Goal: Task Accomplishment & Management: Complete application form

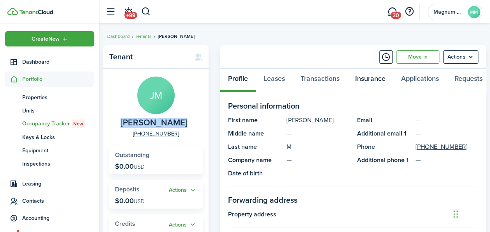
scroll to position [34, 0]
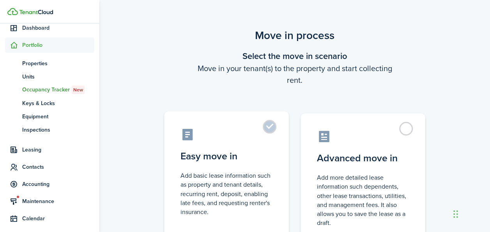
click at [272, 123] on label "Easy move in Add basic lease information such as property and tenant details, r…" at bounding box center [226, 176] width 125 height 130
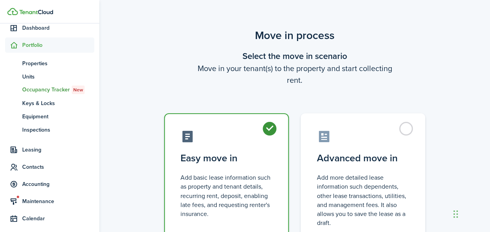
radio input "true"
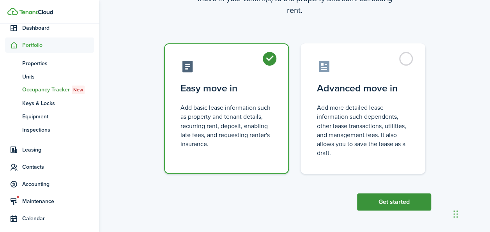
click at [385, 205] on button "Get started" at bounding box center [394, 201] width 74 height 17
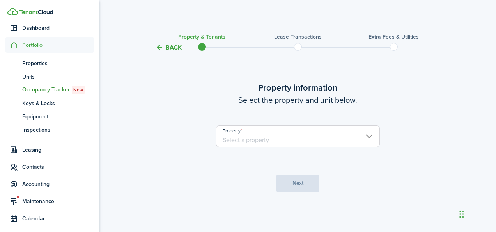
click at [248, 136] on input "Property" at bounding box center [298, 136] width 164 height 22
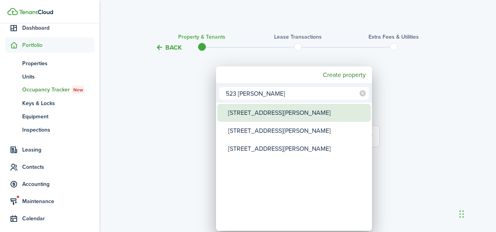
type input "523 [PERSON_NAME]"
click at [251, 116] on div "[STREET_ADDRESS][PERSON_NAME]" at bounding box center [297, 113] width 138 height 18
type input "[STREET_ADDRESS][PERSON_NAME]"
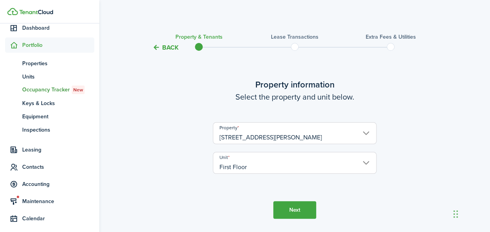
click at [282, 209] on button "Next" at bounding box center [294, 210] width 43 height 18
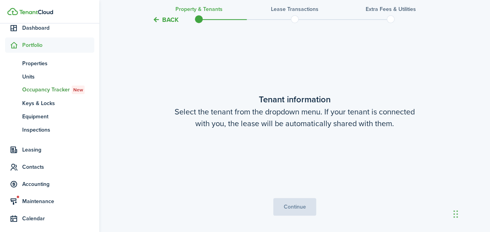
scroll to position [203, 0]
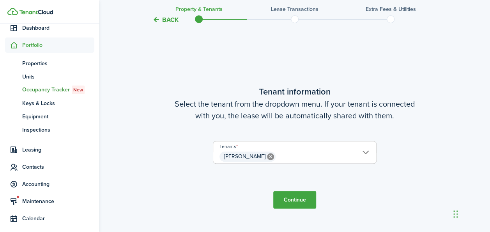
click at [298, 200] on button "Continue" at bounding box center [294, 200] width 43 height 18
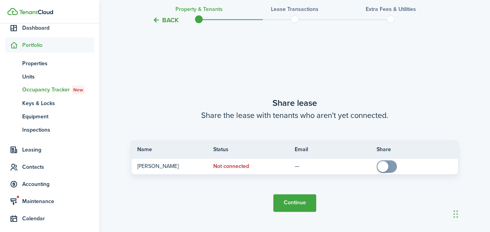
scroll to position [435, 0]
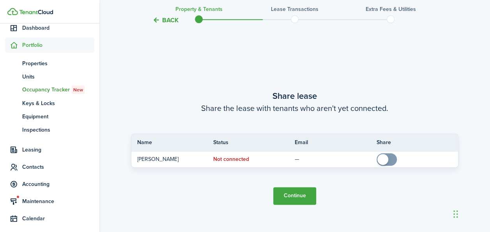
click at [300, 193] on button "Continue" at bounding box center [294, 196] width 43 height 18
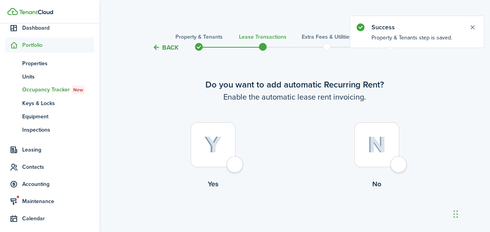
click at [231, 146] on div at bounding box center [213, 144] width 45 height 45
radio input "true"
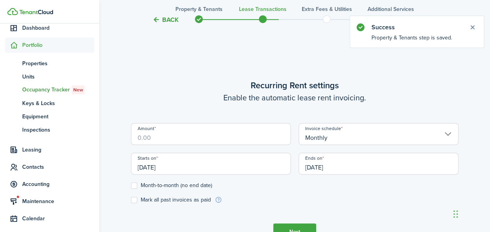
scroll to position [215, 0]
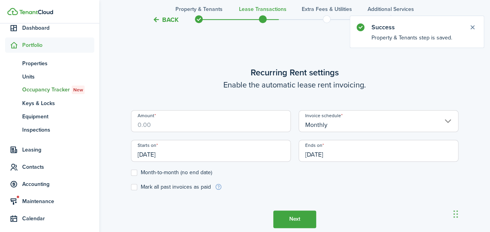
click at [187, 126] on input "Amount" at bounding box center [211, 121] width 160 height 22
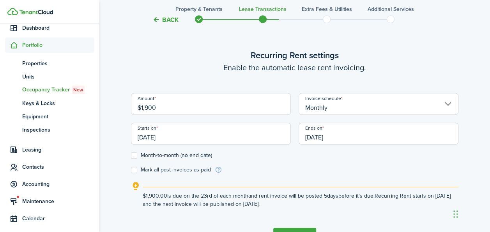
click at [178, 133] on input "[DATE]" at bounding box center [211, 133] width 160 height 22
type input "$1,900.00"
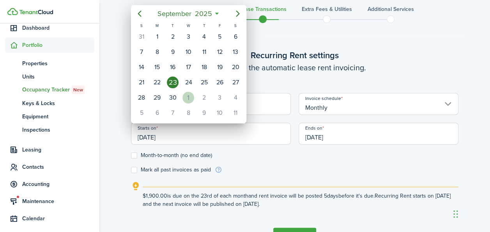
click at [183, 98] on div "[DATE]" at bounding box center [189, 97] width 16 height 15
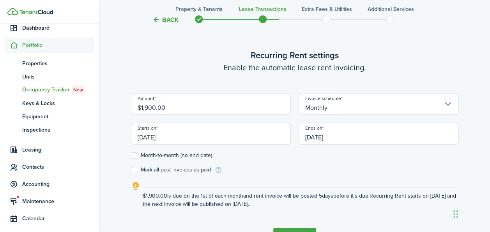
click at [149, 135] on input "[DATE]" at bounding box center [211, 133] width 160 height 22
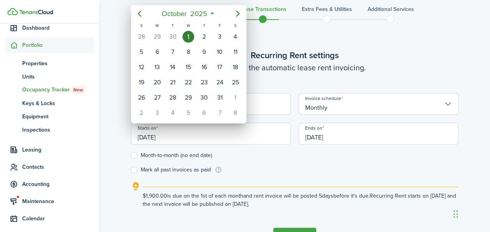
click at [183, 37] on div "1" at bounding box center [189, 37] width 12 height 12
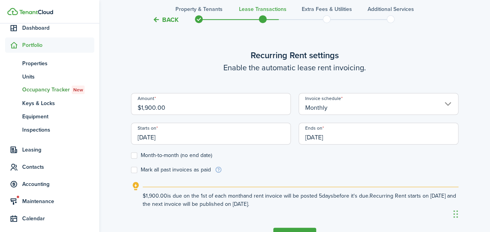
click at [144, 135] on input "[DATE]" at bounding box center [211, 133] width 160 height 22
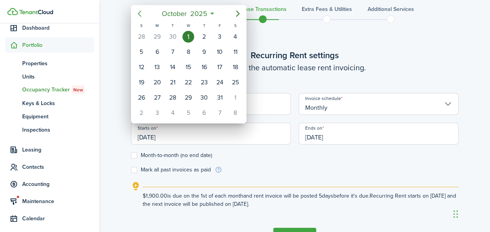
click at [143, 16] on icon "Previous page" at bounding box center [139, 13] width 9 height 9
click at [162, 35] on div "1" at bounding box center [157, 37] width 12 height 12
type input "[DATE]"
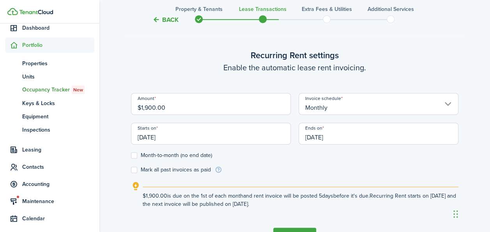
click at [133, 154] on label "Month-to-month (no end date)" at bounding box center [171, 155] width 81 height 6
click at [131, 155] on input "Month-to-month (no end date)" at bounding box center [131, 155] width 0 height 0
checkbox input "true"
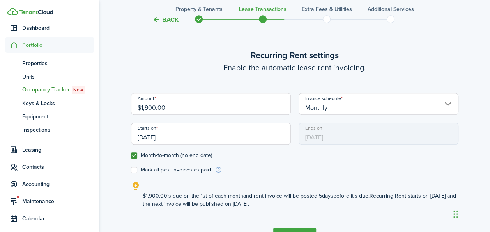
scroll to position [267, 0]
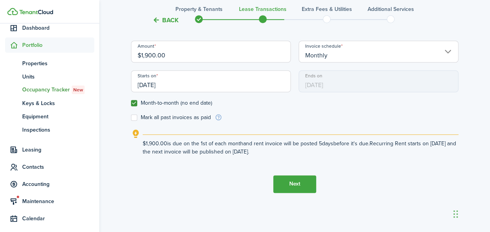
click at [304, 184] on button "Next" at bounding box center [294, 184] width 43 height 18
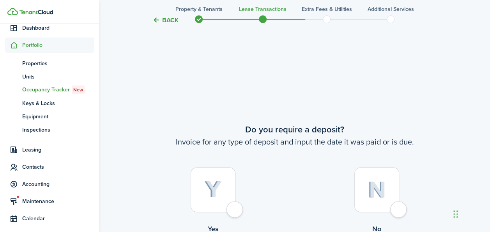
scroll to position [446, 0]
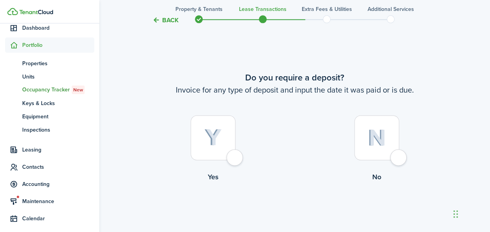
click at [367, 138] on div at bounding box center [377, 137] width 45 height 45
radio input "true"
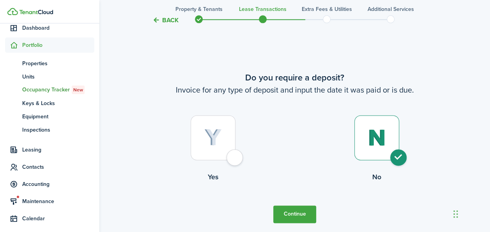
click at [305, 211] on button "Continue" at bounding box center [294, 214] width 43 height 18
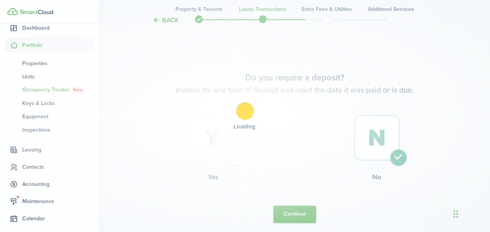
scroll to position [0, 0]
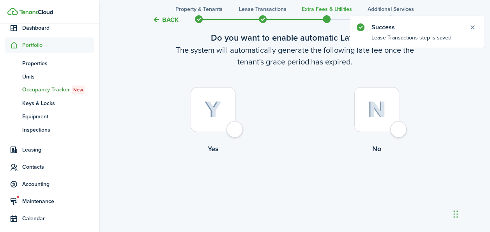
click at [229, 104] on div at bounding box center [213, 109] width 45 height 45
radio input "true"
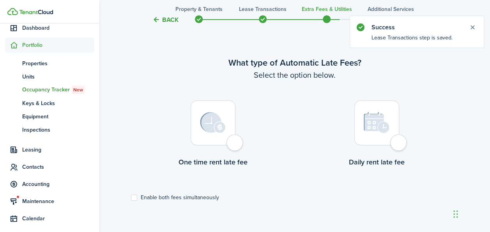
click at [226, 132] on div at bounding box center [213, 122] width 45 height 45
radio input "true"
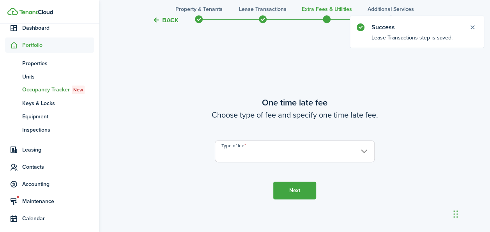
scroll to position [458, 0]
click at [240, 151] on input "Type of fee" at bounding box center [295, 150] width 160 height 22
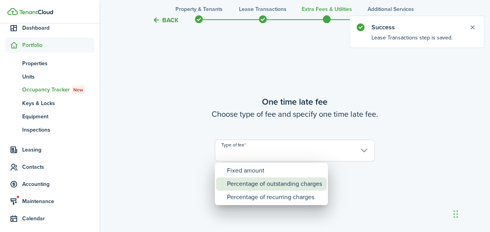
click at [243, 185] on div "Percentage of outstanding charges" at bounding box center [274, 183] width 95 height 13
type input "Percentage of outstanding charges"
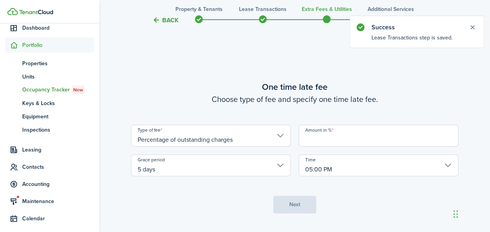
click at [319, 138] on input "Amount in %" at bounding box center [379, 135] width 160 height 22
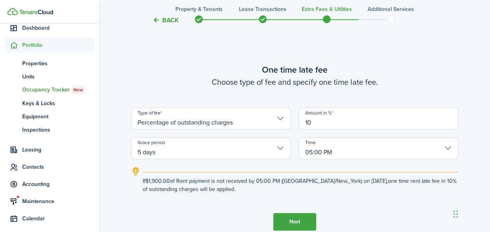
click at [280, 151] on input "5 days" at bounding box center [211, 148] width 160 height 22
type input "10"
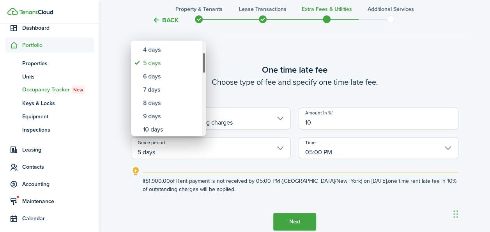
drag, startPoint x: 204, startPoint y: 53, endPoint x: 205, endPoint y: 65, distance: 11.8
click at [205, 65] on div "Grace period" at bounding box center [204, 62] width 4 height 21
click at [172, 125] on div "10 days" at bounding box center [171, 127] width 57 height 13
type input "10 days"
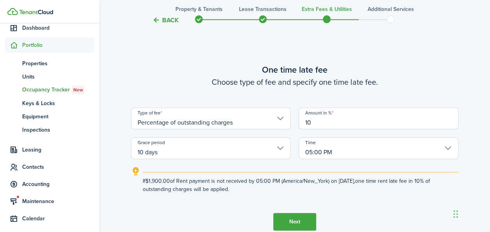
click at [296, 222] on button "Next" at bounding box center [294, 222] width 43 height 18
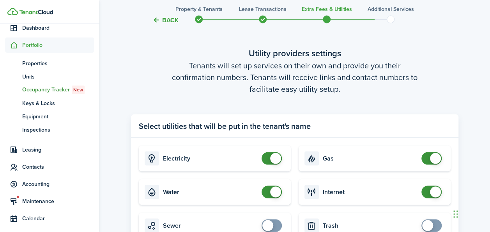
scroll to position [778, 0]
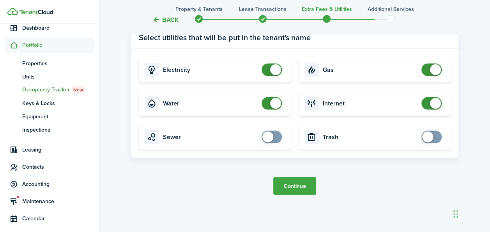
click at [298, 184] on button "Continue" at bounding box center [294, 186] width 43 height 18
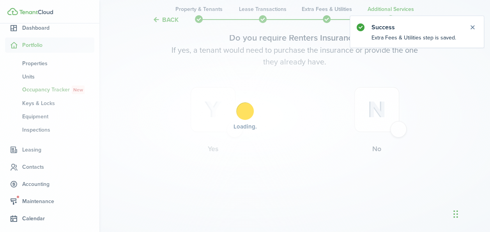
scroll to position [0, 0]
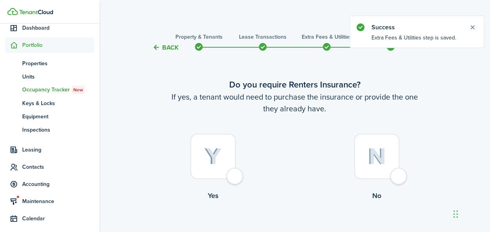
click at [208, 153] on img at bounding box center [213, 156] width 18 height 17
radio input "true"
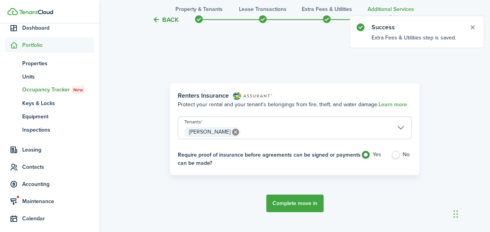
scroll to position [226, 0]
click at [293, 200] on button "Complete move in" at bounding box center [294, 202] width 57 height 18
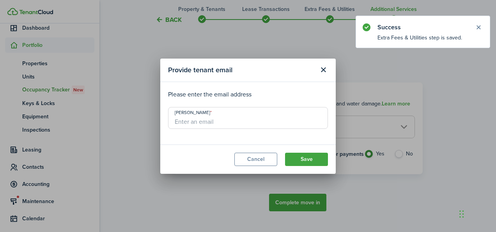
click at [210, 126] on input "[PERSON_NAME]" at bounding box center [248, 118] width 160 height 22
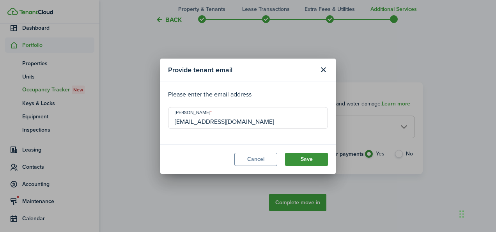
type input "[EMAIL_ADDRESS][DOMAIN_NAME]"
click at [293, 158] on button "Save" at bounding box center [306, 158] width 43 height 13
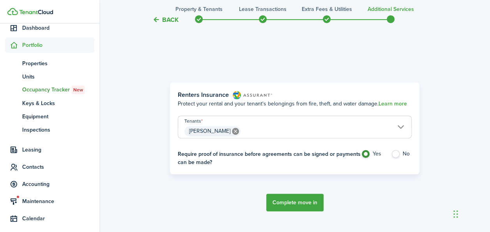
click at [295, 204] on button "Complete move in" at bounding box center [294, 202] width 57 height 18
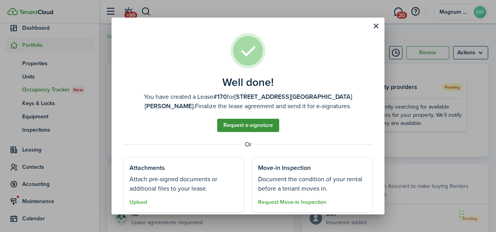
click at [255, 129] on link "Request e-signature" at bounding box center [248, 125] width 62 height 13
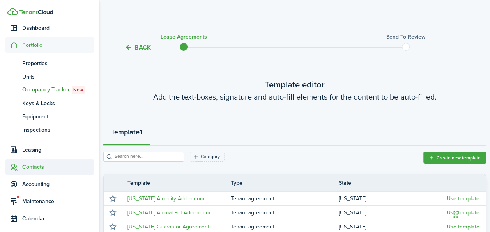
click at [22, 166] on span "Contacts" at bounding box center [58, 167] width 72 height 8
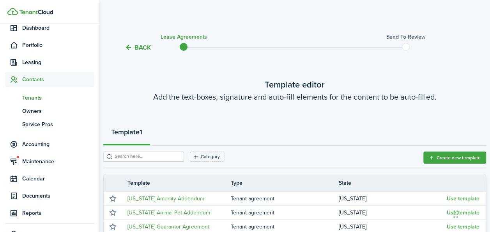
click at [28, 100] on span "Tenants" at bounding box center [58, 98] width 72 height 8
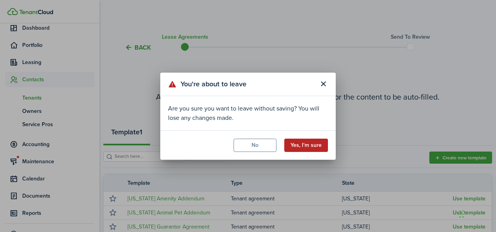
click at [308, 149] on button "Yes, I'm sure" at bounding box center [306, 144] width 44 height 13
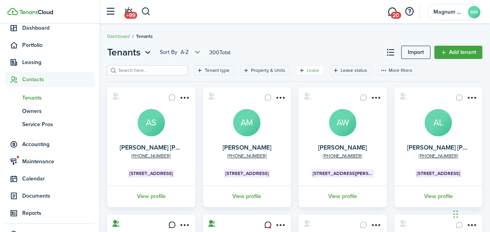
click at [309, 71] on div "Lease" at bounding box center [314, 70] width 14 height 7
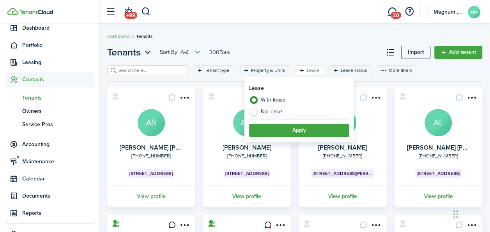
click at [277, 113] on label "No lease" at bounding box center [299, 112] width 100 height 8
radio input "false"
radio input "true"
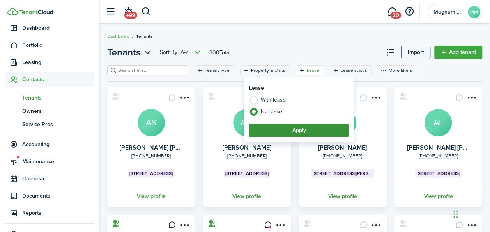
click at [294, 128] on button "Apply" at bounding box center [299, 130] width 100 height 13
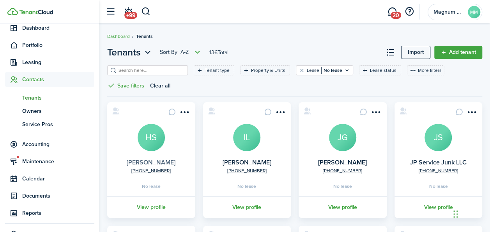
click at [158, 158] on link "[PERSON_NAME]" at bounding box center [151, 162] width 49 height 9
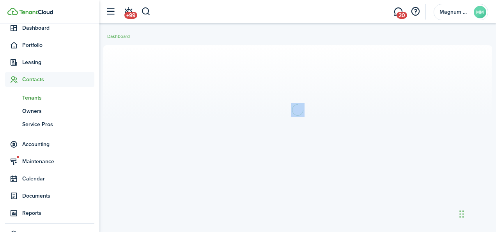
click at [158, 158] on section at bounding box center [297, 109] width 389 height 129
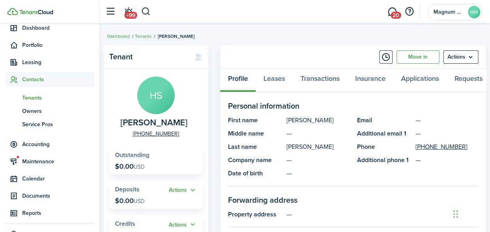
click at [145, 121] on span "[PERSON_NAME]" at bounding box center [154, 123] width 67 height 10
copy span "[PERSON_NAME]"
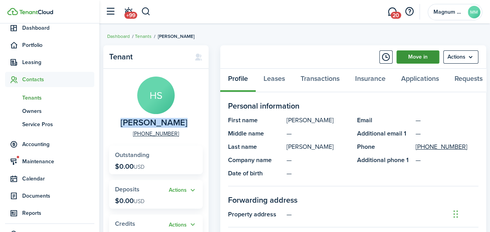
click at [417, 57] on link "Move in" at bounding box center [418, 56] width 43 height 13
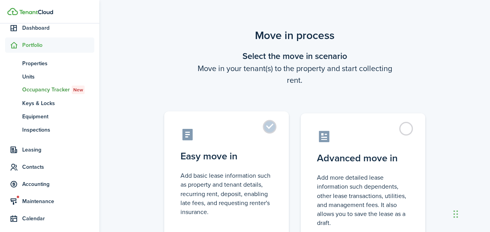
click at [260, 128] on control-radio-card-icon at bounding box center [227, 135] width 92 height 14
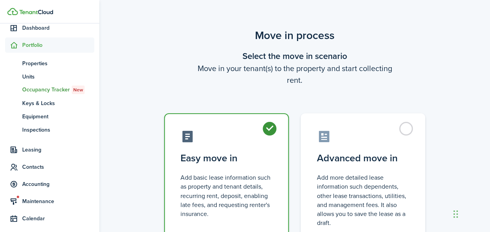
radio input "true"
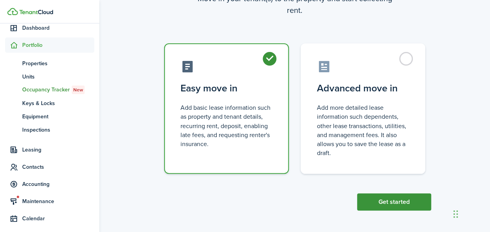
click at [383, 197] on button "Get started" at bounding box center [394, 201] width 74 height 17
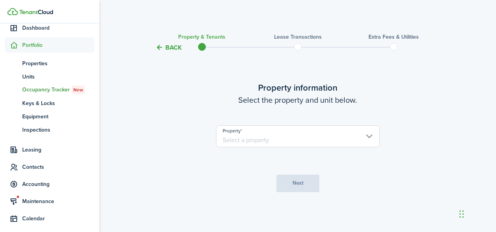
click at [235, 145] on input "Property" at bounding box center [298, 136] width 164 height 22
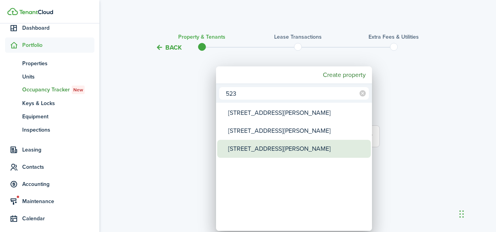
type input "523"
click at [252, 150] on div "[STREET_ADDRESS][PERSON_NAME]" at bounding box center [297, 149] width 138 height 18
type input "[STREET_ADDRESS][PERSON_NAME]"
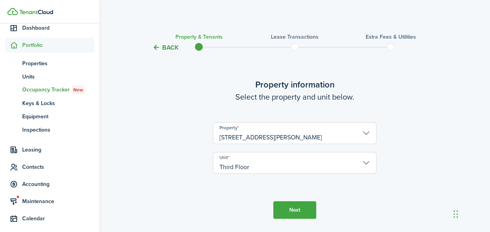
click at [285, 207] on button "Next" at bounding box center [294, 210] width 43 height 18
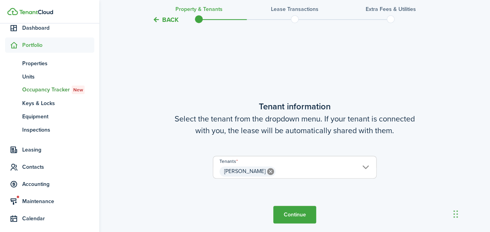
scroll to position [203, 0]
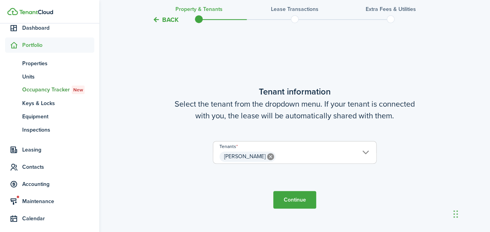
click at [300, 202] on button "Continue" at bounding box center [294, 200] width 43 height 18
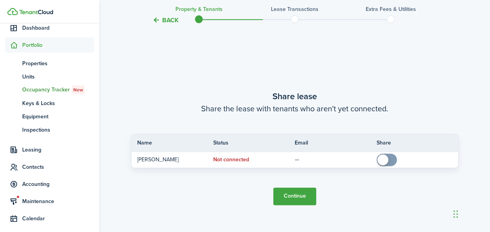
scroll to position [435, 0]
click at [288, 195] on button "Continue" at bounding box center [294, 196] width 43 height 18
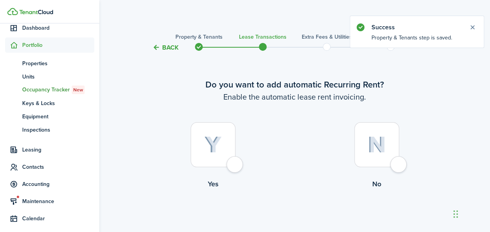
click at [213, 147] on img at bounding box center [213, 144] width 18 height 17
radio input "true"
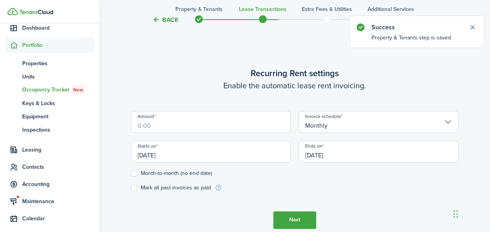
scroll to position [215, 0]
click at [190, 127] on input "Amount" at bounding box center [211, 121] width 160 height 22
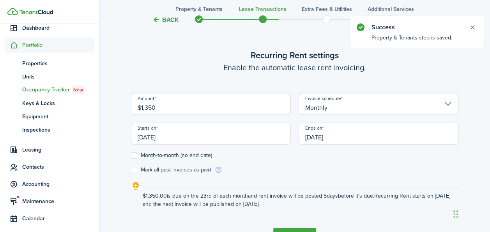
click at [162, 138] on input "[DATE]" at bounding box center [211, 133] width 160 height 22
type input "$1,350.00"
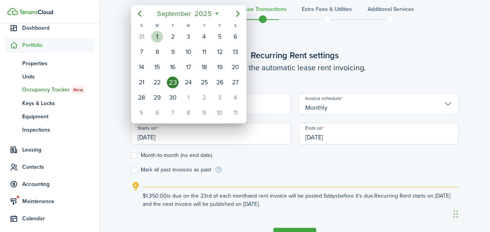
click at [158, 37] on div "1" at bounding box center [157, 37] width 12 height 12
type input "[DATE]"
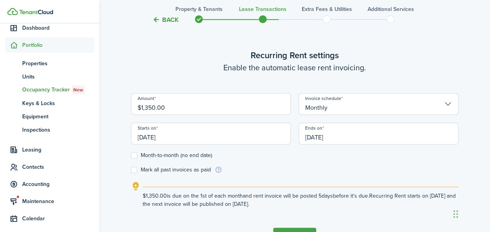
click at [137, 154] on label "Month-to-month (no end date)" at bounding box center [171, 155] width 81 height 6
click at [131, 155] on input "Month-to-month (no end date)" at bounding box center [131, 155] width 0 height 0
checkbox input "true"
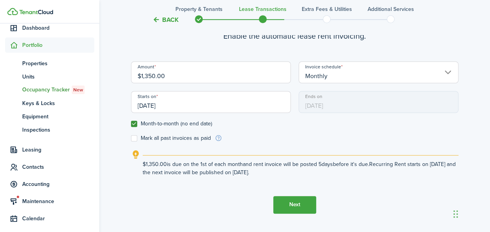
scroll to position [267, 0]
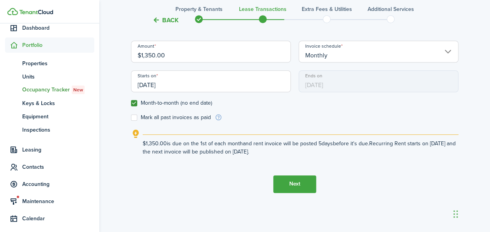
click at [294, 186] on button "Next" at bounding box center [294, 184] width 43 height 18
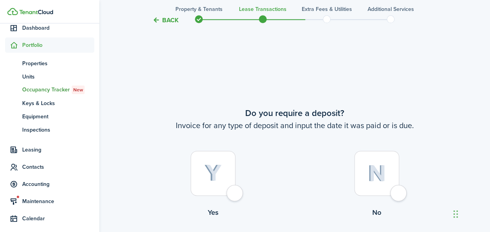
scroll to position [446, 0]
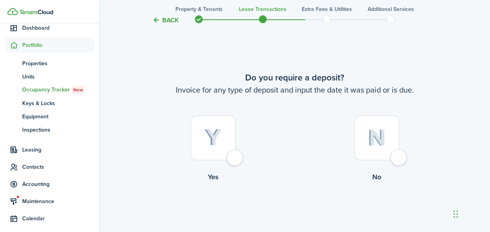
click at [210, 130] on img at bounding box center [213, 137] width 18 height 17
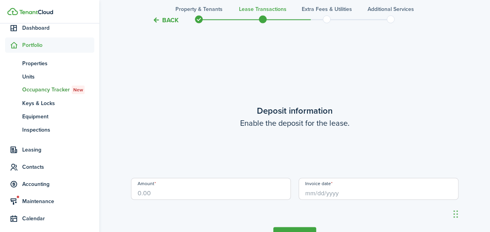
scroll to position [678, 0]
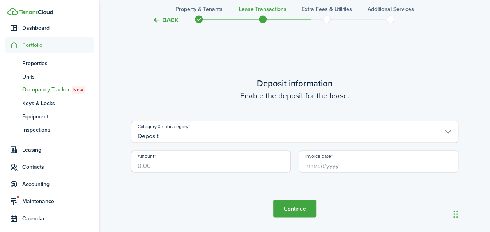
click at [204, 158] on input "Amount" at bounding box center [211, 161] width 160 height 22
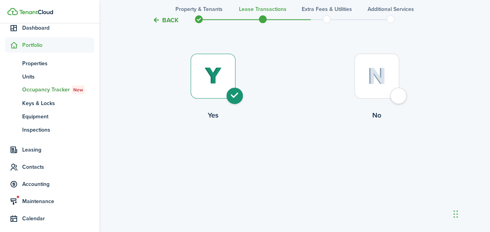
click at [389, 68] on div at bounding box center [377, 75] width 45 height 45
radio input "false"
radio input "true"
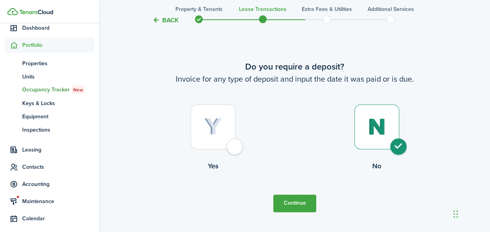
scroll to position [446, 0]
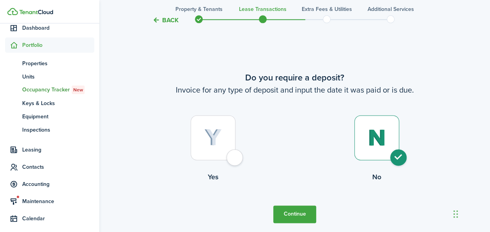
click at [289, 204] on tc-wizard-step "Do you require a deposit? Invoice for any type of deposit and input the date it…" at bounding box center [295, 147] width 328 height 232
click at [292, 211] on button "Continue" at bounding box center [294, 214] width 43 height 18
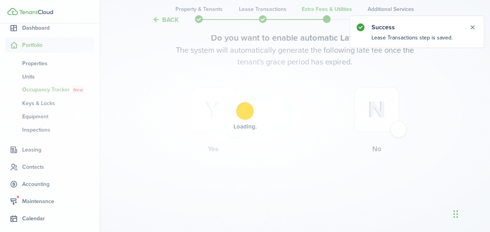
scroll to position [0, 0]
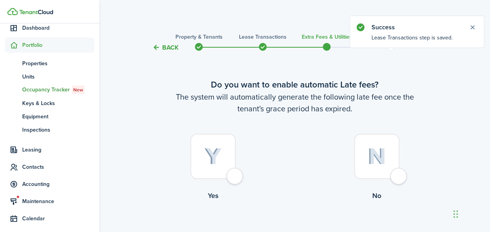
click at [213, 150] on img at bounding box center [213, 156] width 18 height 17
radio input "true"
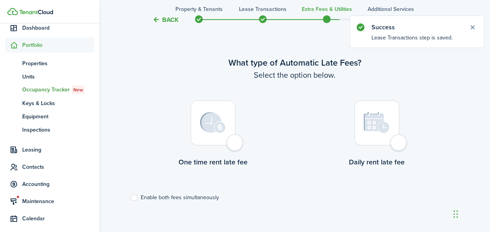
click at [218, 134] on div at bounding box center [213, 122] width 45 height 45
radio input "true"
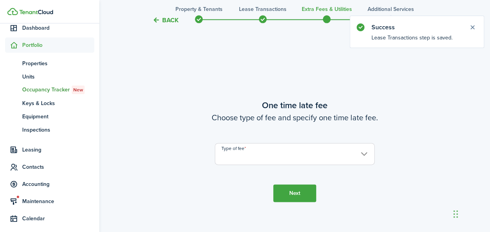
scroll to position [458, 0]
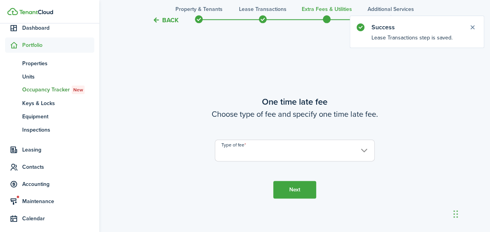
click at [361, 154] on input "Type of fee" at bounding box center [295, 150] width 160 height 22
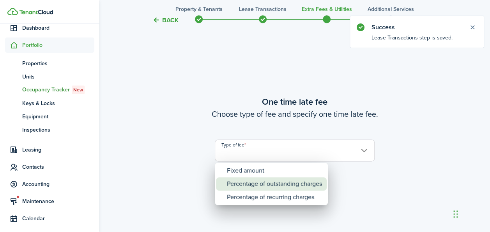
click at [286, 178] on div "Percentage of outstanding charges" at bounding box center [274, 183] width 95 height 13
type input "Percentage of outstanding charges"
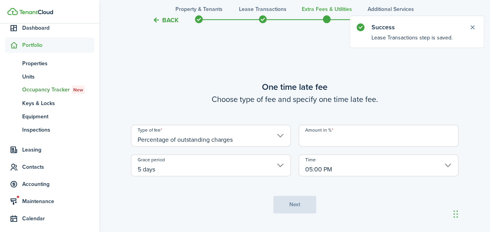
click at [326, 142] on input "Amount in %" at bounding box center [379, 135] width 160 height 22
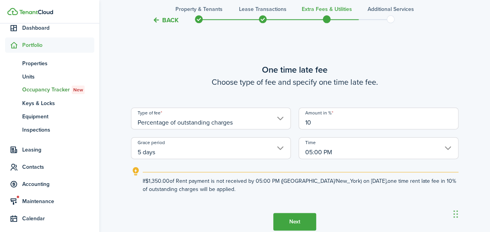
click at [275, 147] on input "5 days" at bounding box center [211, 148] width 160 height 22
type input "10"
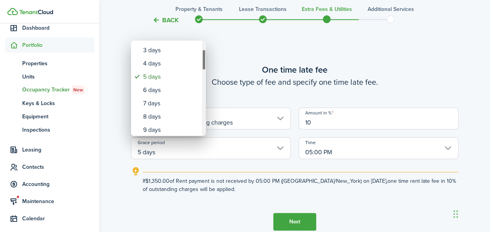
drag, startPoint x: 204, startPoint y: 52, endPoint x: 206, endPoint y: 61, distance: 8.8
click at [206, 61] on div "none 1 day 2 days 3 days 4 days 5 days 6 days 7 days 8 days 9 days 10 days 11 d…" at bounding box center [245, 116] width 490 height 232
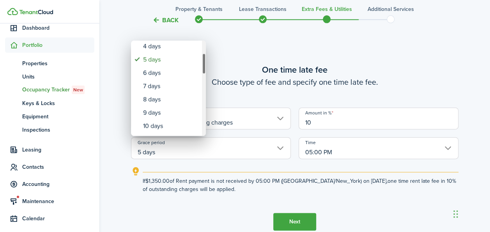
click at [206, 64] on div "none 1 day 2 days 3 days 4 days 5 days 6 days 7 days 8 days 9 days 10 days 11 d…" at bounding box center [245, 116] width 490 height 232
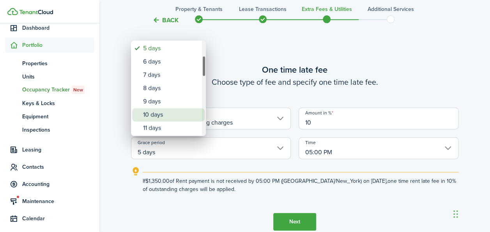
click at [169, 114] on div "10 days" at bounding box center [171, 114] width 57 height 13
type input "10 days"
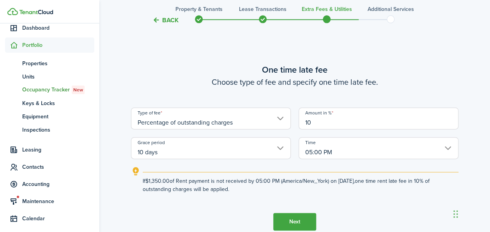
click at [287, 217] on button "Next" at bounding box center [294, 222] width 43 height 18
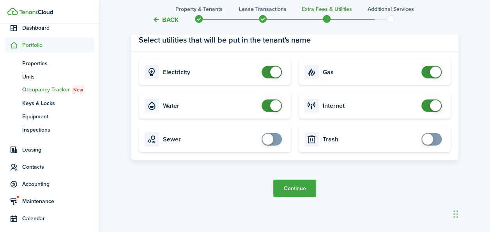
scroll to position [778, 0]
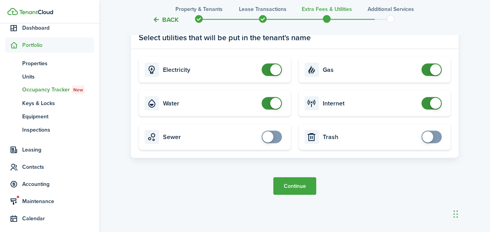
click at [298, 186] on button "Continue" at bounding box center [294, 186] width 43 height 18
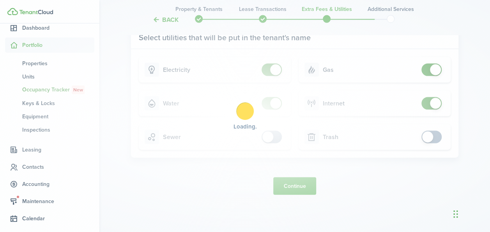
scroll to position [0, 0]
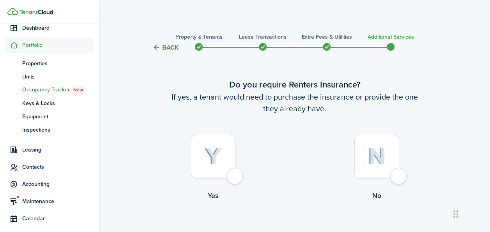
click at [226, 150] on div at bounding box center [213, 156] width 45 height 45
radio input "true"
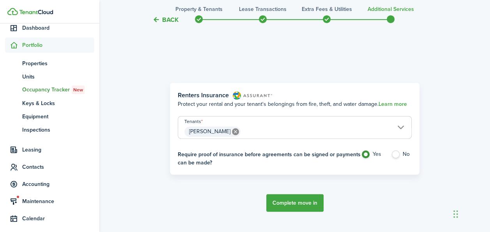
scroll to position [226, 0]
click at [282, 202] on button "Complete move in" at bounding box center [294, 202] width 57 height 18
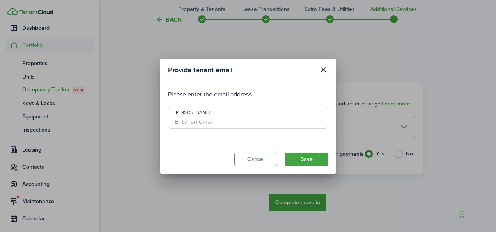
click at [199, 124] on input "[PERSON_NAME]" at bounding box center [248, 118] width 160 height 22
click at [198, 121] on input "[PERSON_NAME]" at bounding box center [248, 118] width 160 height 22
type input "[EMAIL_ADDRESS][DOMAIN_NAME]"
click at [303, 159] on button "Save" at bounding box center [306, 158] width 43 height 13
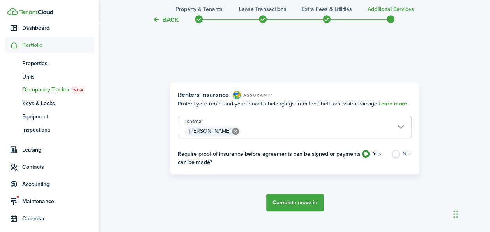
click at [286, 203] on button "Complete move in" at bounding box center [294, 202] width 57 height 18
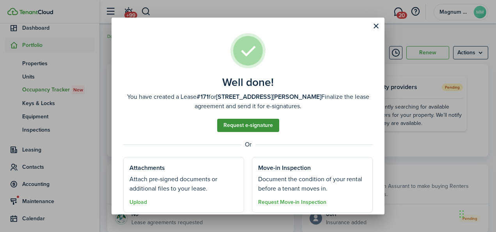
click at [251, 126] on link "Request e-signature" at bounding box center [248, 125] width 62 height 13
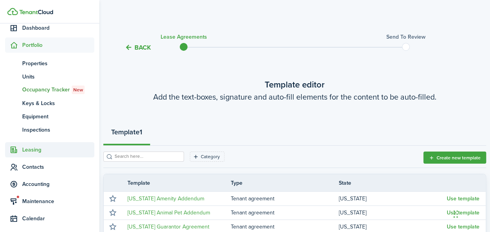
click at [20, 148] on sidebar-link-icon at bounding box center [13, 149] width 17 height 8
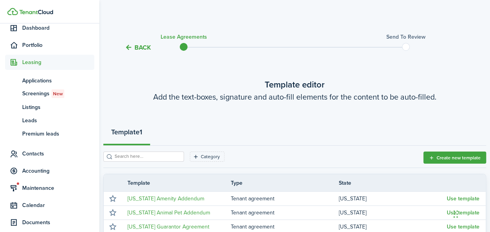
click at [29, 65] on span "Leasing" at bounding box center [58, 62] width 72 height 8
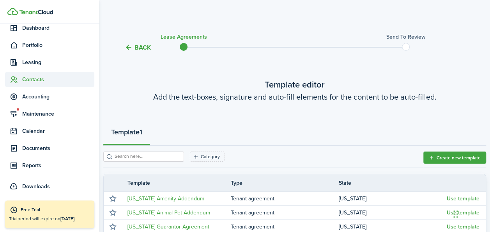
click at [30, 83] on span "Contacts" at bounding box center [58, 79] width 72 height 8
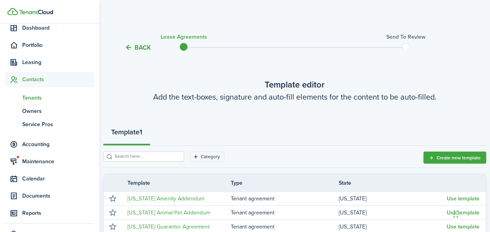
click at [28, 98] on span "Tenants" at bounding box center [58, 98] width 72 height 8
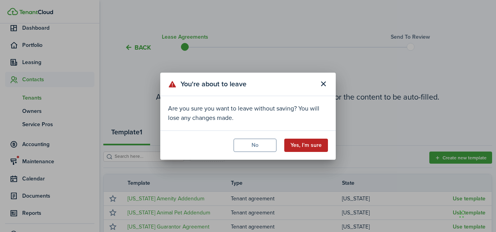
click at [299, 145] on button "Yes, I'm sure" at bounding box center [306, 144] width 44 height 13
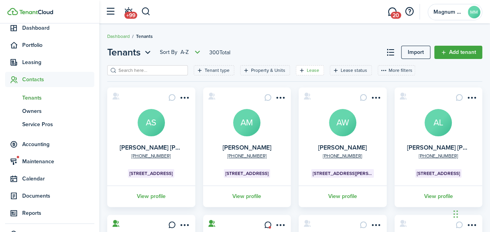
click at [307, 73] on filter-tag-label "Lease" at bounding box center [313, 70] width 12 height 7
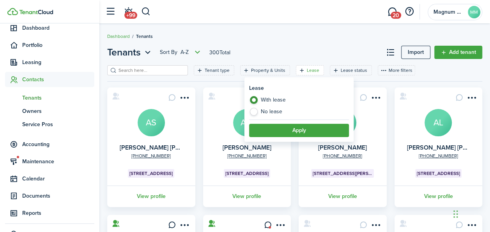
click at [283, 111] on label "No lease" at bounding box center [299, 112] width 100 height 8
radio input "false"
radio input "true"
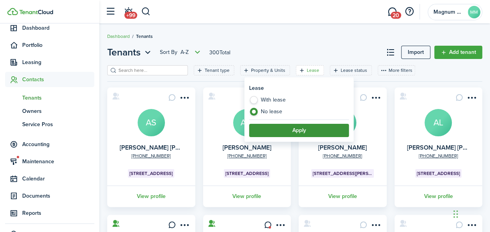
click at [297, 128] on button "Apply" at bounding box center [299, 130] width 100 height 13
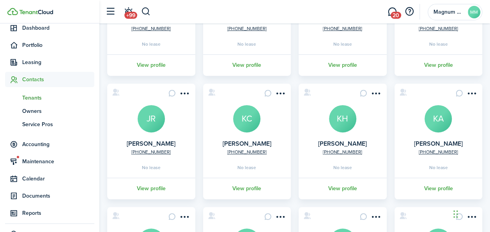
scroll to position [146, 0]
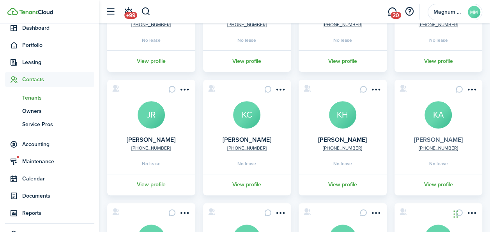
click at [450, 135] on link "[PERSON_NAME]" at bounding box center [438, 139] width 49 height 9
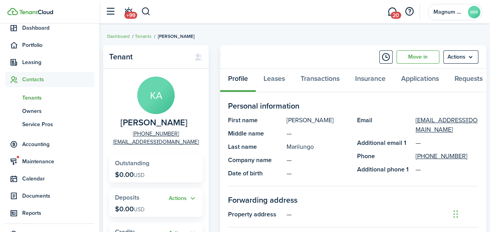
click at [151, 123] on span "[PERSON_NAME]" at bounding box center [154, 123] width 67 height 10
copy span "[PERSON_NAME]"
